Goal: Navigation & Orientation: Find specific page/section

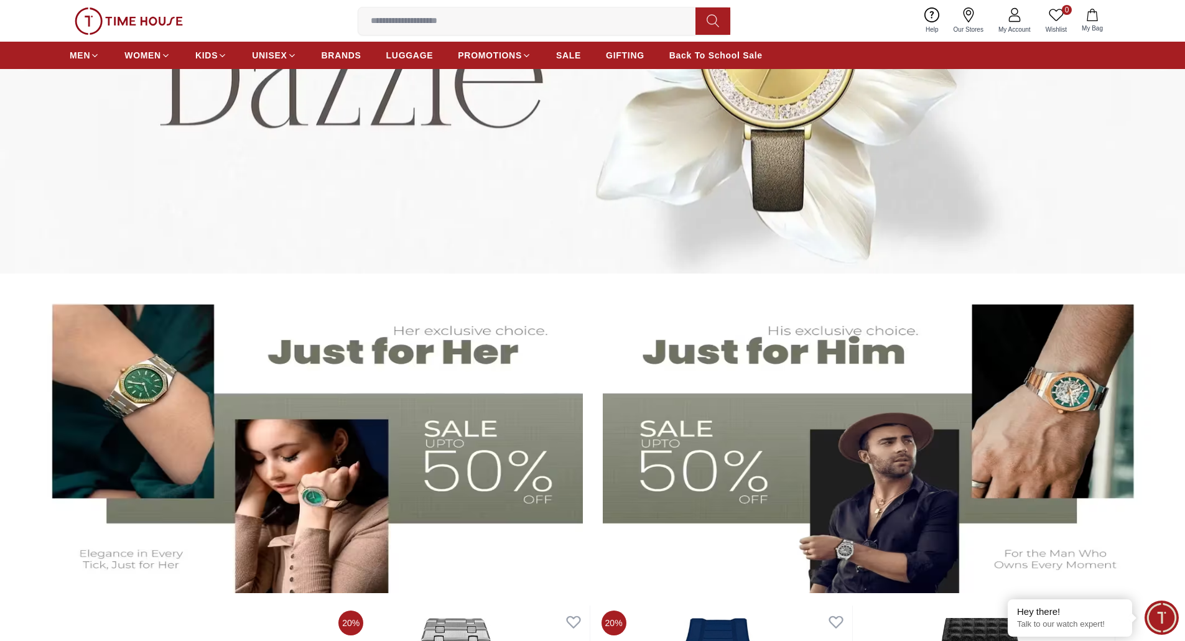
scroll to position [435, 0]
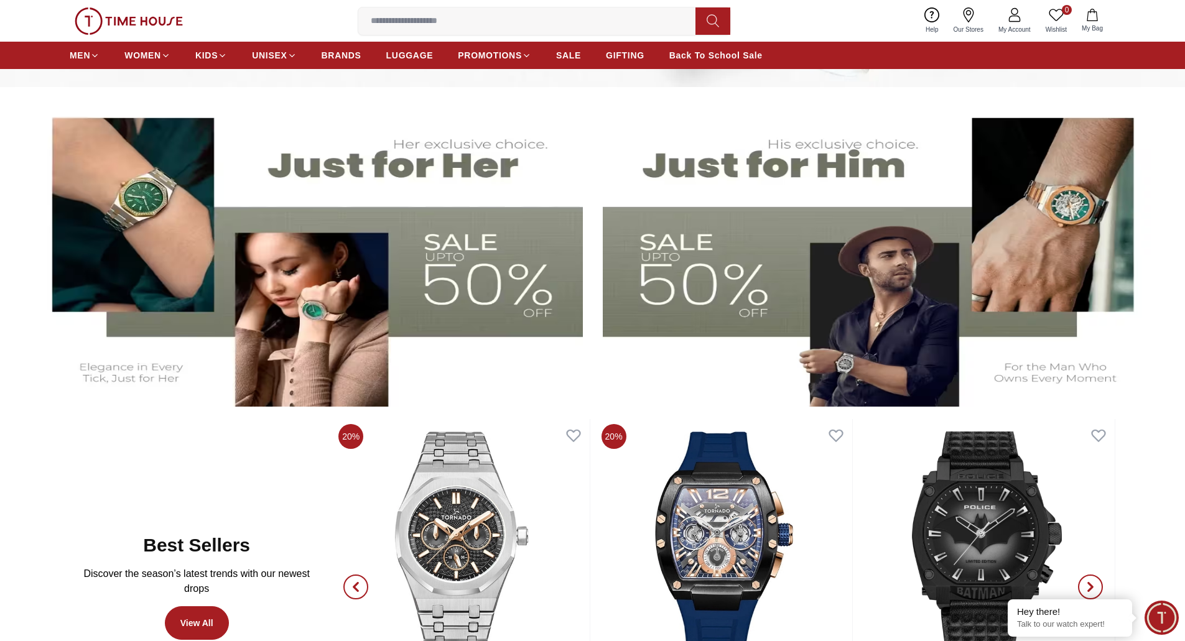
click at [818, 276] on img at bounding box center [879, 253] width 553 height 307
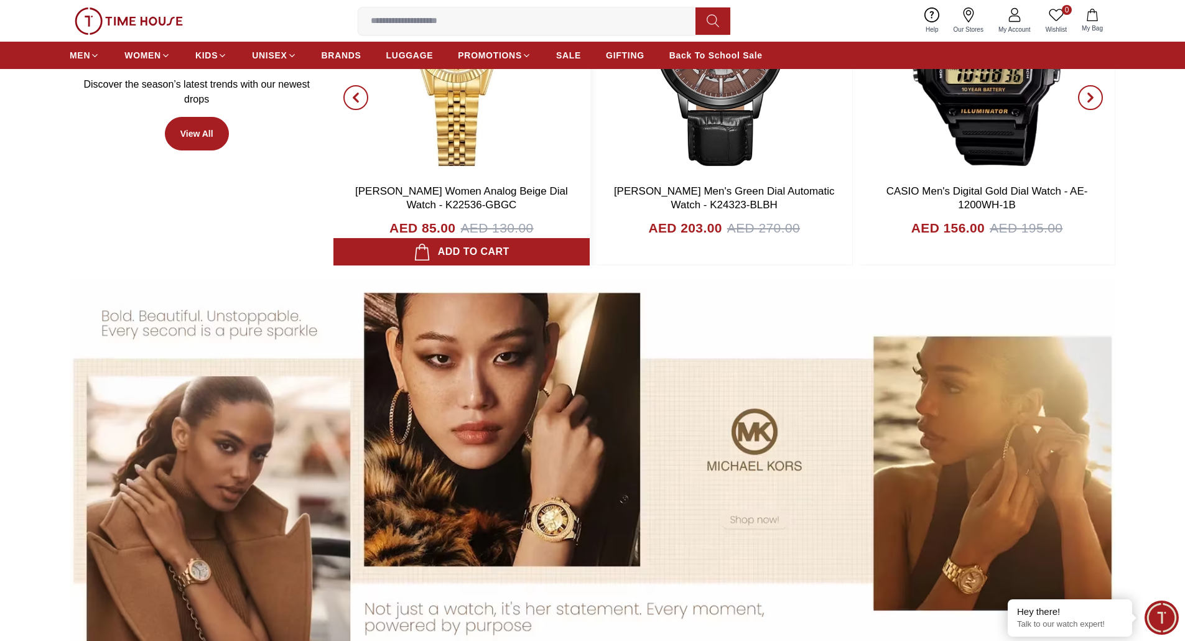
click at [472, 118] on img at bounding box center [461, 54] width 256 height 249
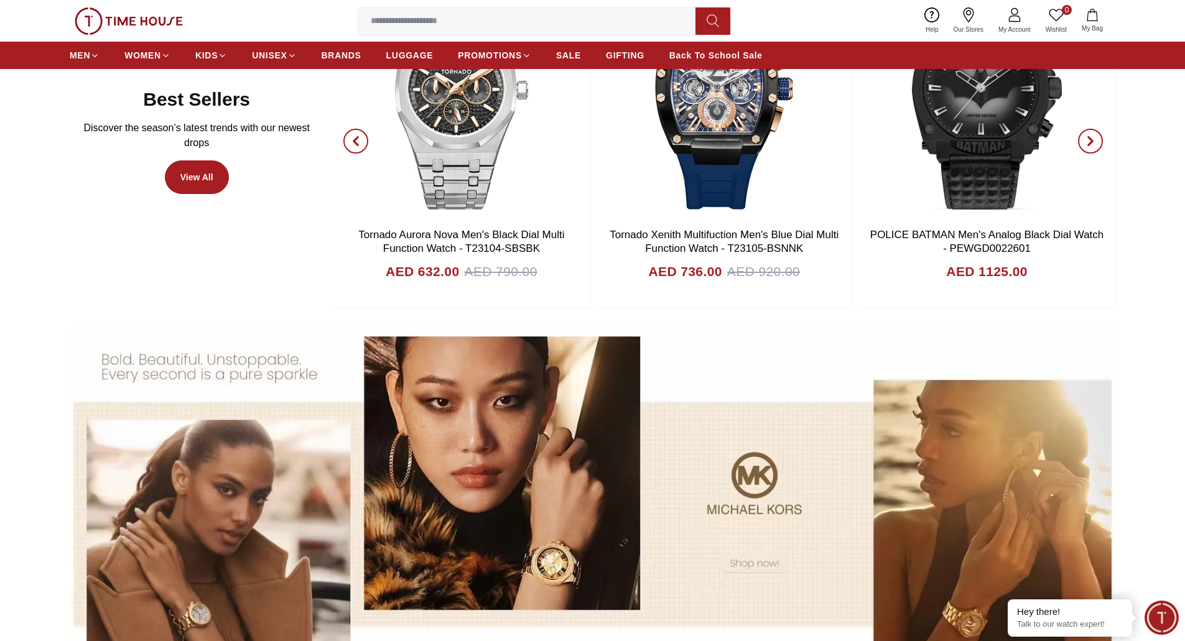
scroll to position [863, 0]
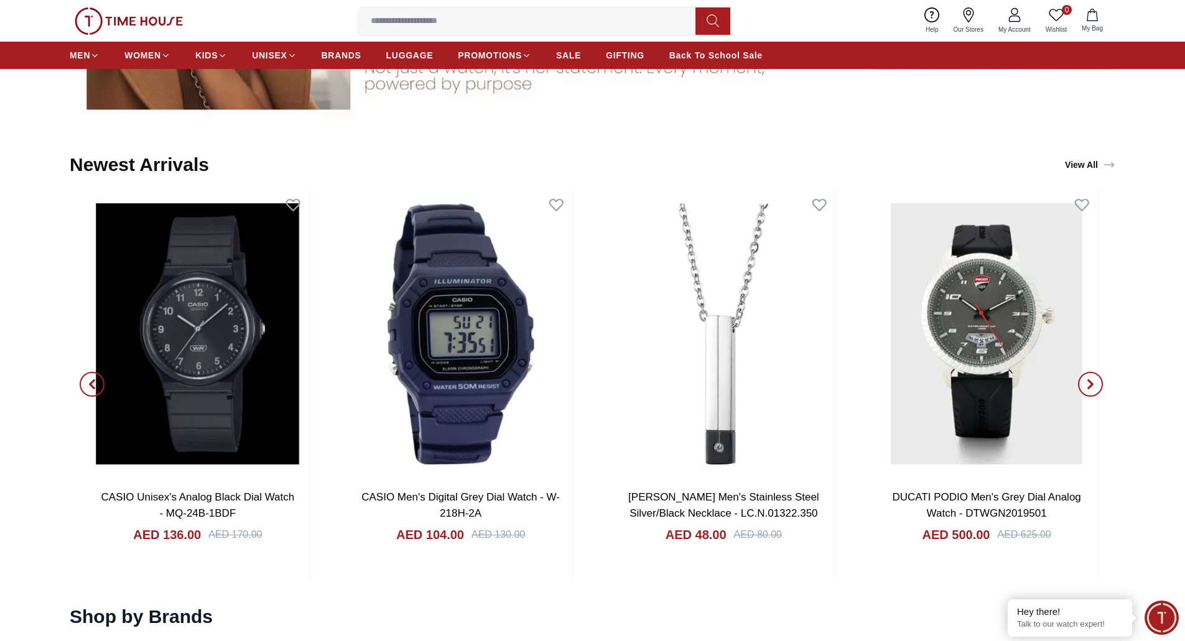
scroll to position [1493, 0]
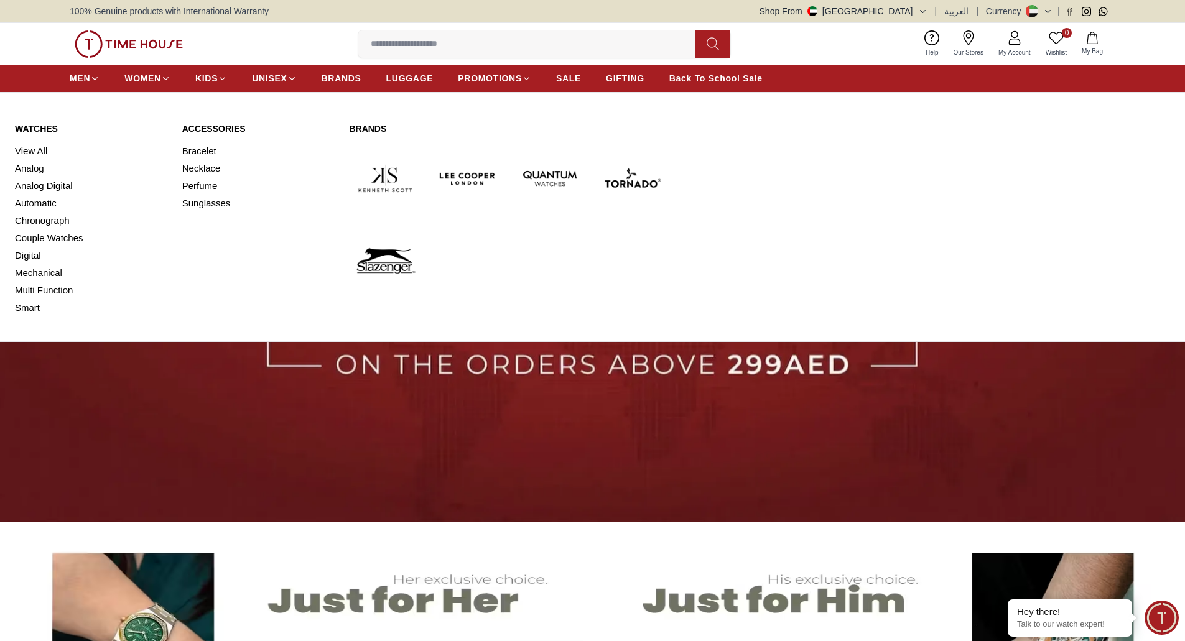
click at [50, 126] on link "Watches" at bounding box center [91, 129] width 152 height 12
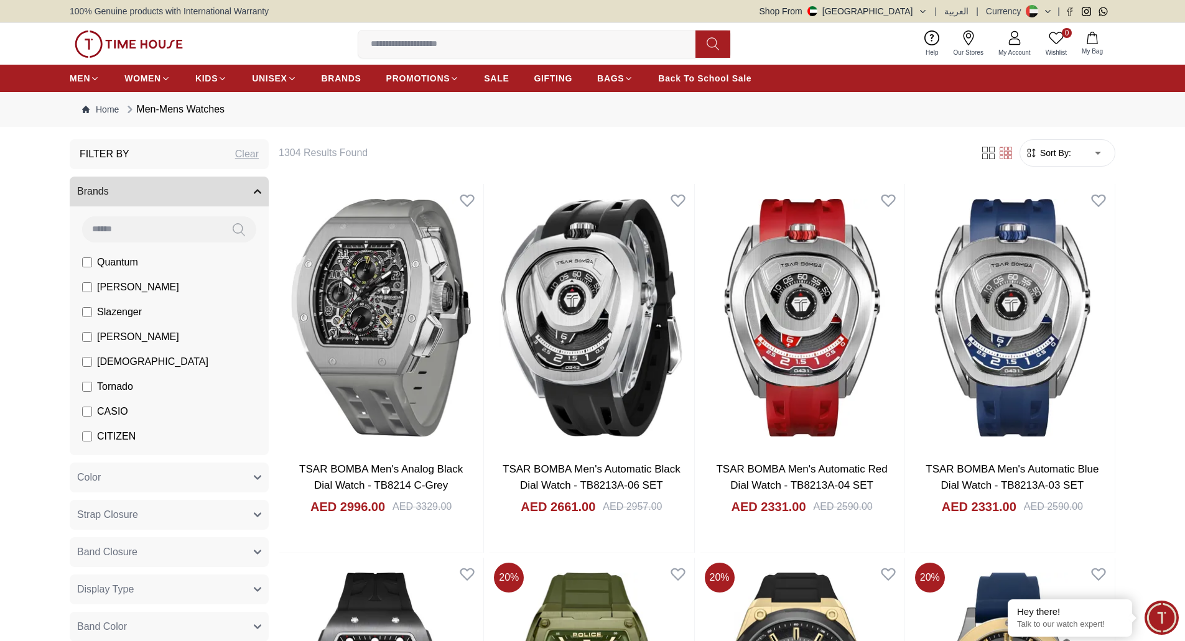
click at [121, 39] on img at bounding box center [129, 43] width 108 height 27
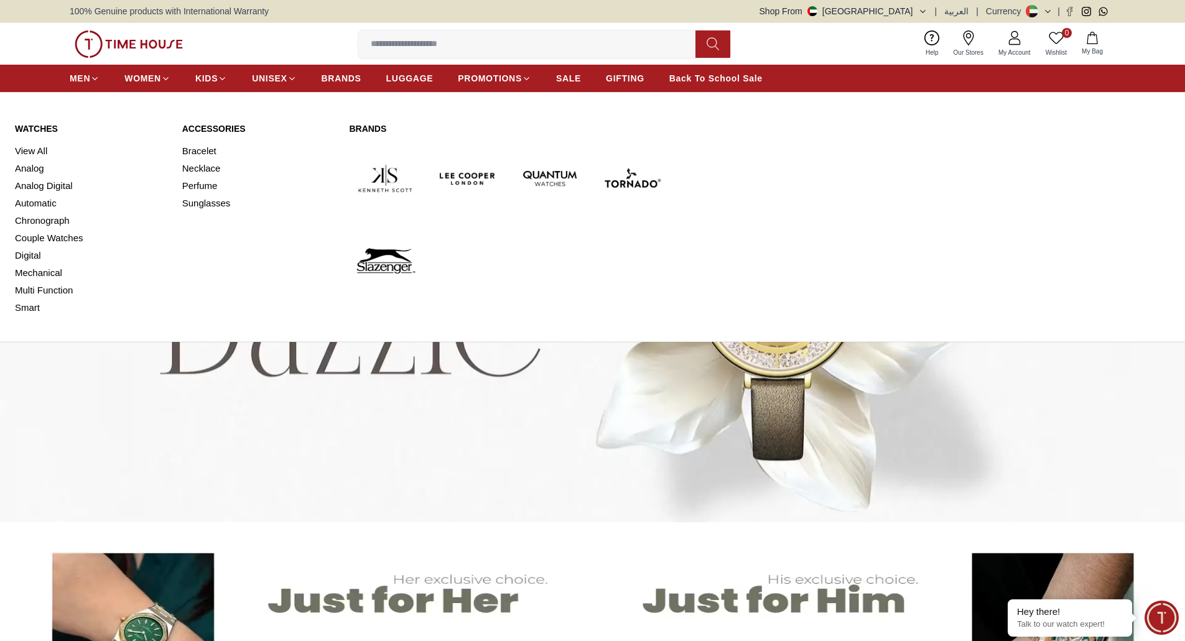
click at [24, 130] on link "Watches" at bounding box center [91, 129] width 152 height 12
